Goal: Task Accomplishment & Management: Use online tool/utility

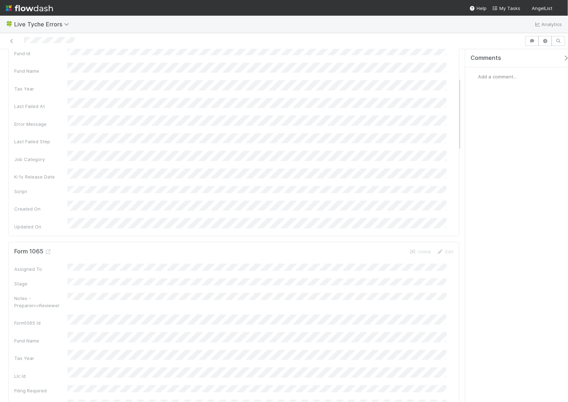
scroll to position [133, 0]
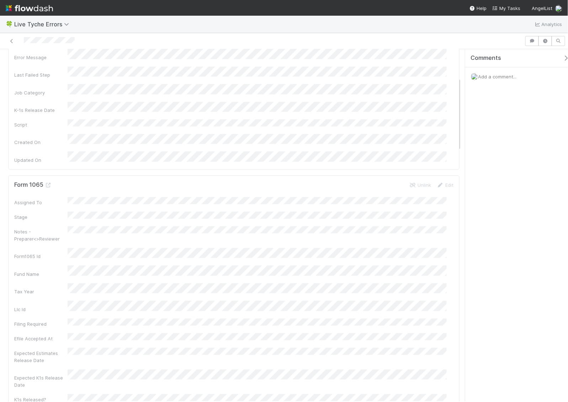
click at [66, 265] on div "Fund Name" at bounding box center [234, 271] width 440 height 12
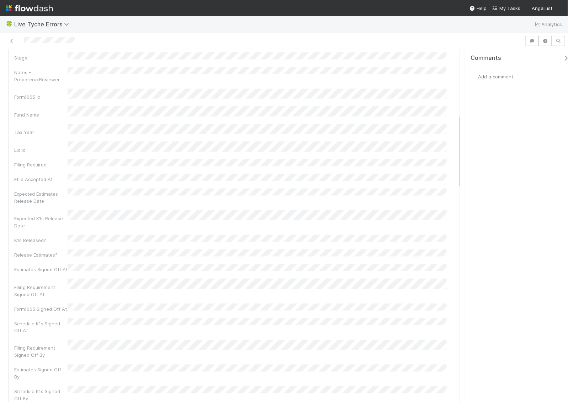
scroll to position [311, 0]
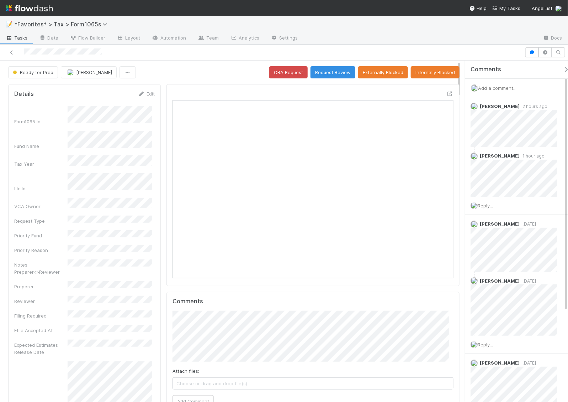
scroll to position [138, 270]
click at [493, 203] on span "Reply..." at bounding box center [485, 206] width 15 height 6
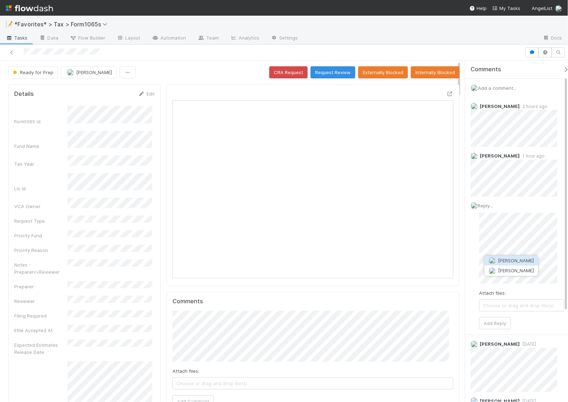
click at [501, 257] on span "[PERSON_NAME]" at bounding box center [516, 260] width 36 height 6
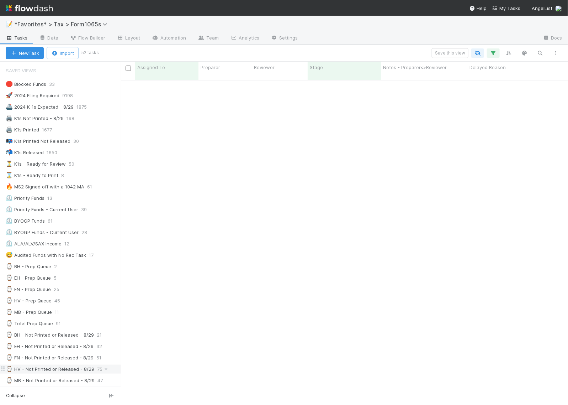
scroll to position [133, 0]
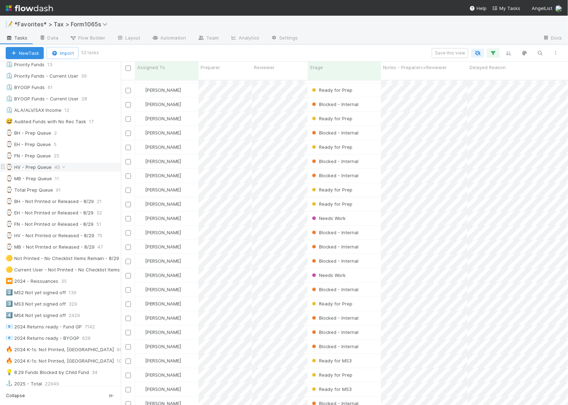
click at [40, 170] on div "⌚ HV - Prep Queue" at bounding box center [29, 167] width 46 height 9
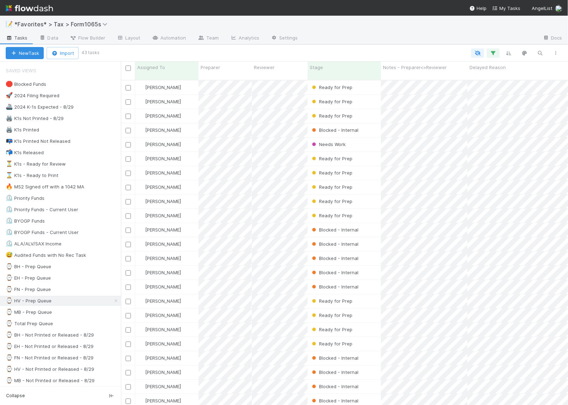
scroll to position [324, 441]
